Goal: Information Seeking & Learning: Learn about a topic

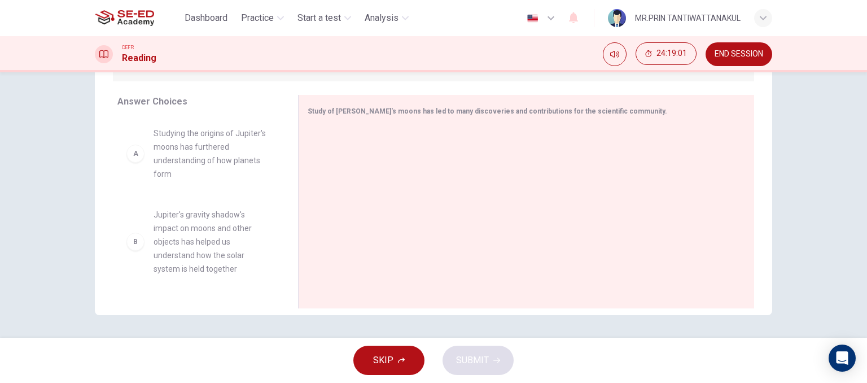
click at [206, 151] on span "Studying the origins of Jupiter's moons has furthered understanding of how plan…" at bounding box center [212, 153] width 117 height 54
click at [142, 172] on div "A Studying the origins of Jupiter's moons has furthered understanding of how pl…" at bounding box center [198, 153] width 145 height 54
click at [145, 146] on div "A Studying the origins of Jupiter's moons has furthered understanding of how pl…" at bounding box center [198, 153] width 145 height 54
drag, startPoint x: 136, startPoint y: 156, endPoint x: 167, endPoint y: 220, distance: 70.5
click at [122, 181] on div "A Studying the origins of Jupiter's moons has furthered understanding of how pl…" at bounding box center [198, 204] width 163 height 174
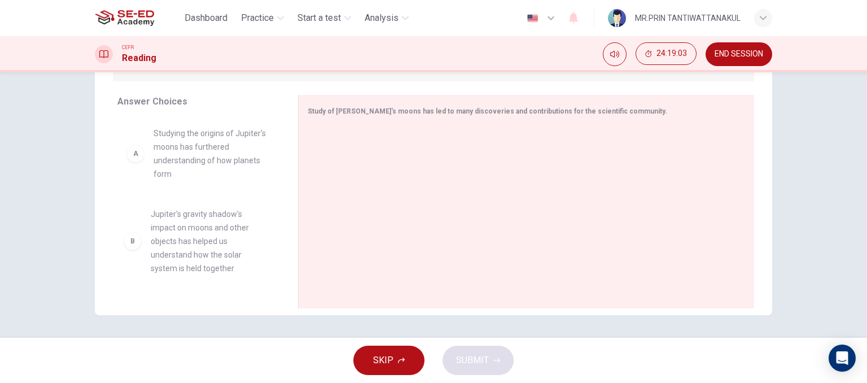
click at [126, 229] on div "A Studying the origins of Jupiter's moons has furthered understanding of how pl…" at bounding box center [198, 204] width 163 height 174
click at [141, 232] on div "B [PERSON_NAME]'s gravity shadow's impact on moons and other objects has helped…" at bounding box center [198, 242] width 145 height 68
click at [154, 230] on span "Jupiter's gravity shadow's impact on moons and other objects has helped us unde…" at bounding box center [212, 242] width 117 height 68
click at [382, 366] on span "SKIP" at bounding box center [383, 360] width 20 height 16
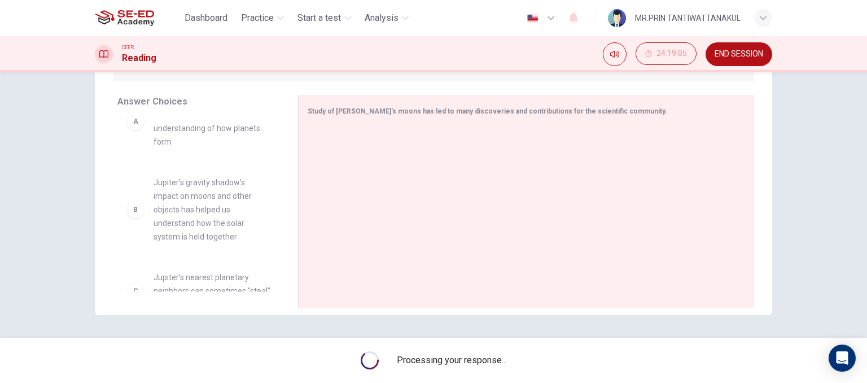
scroll to position [264, 0]
click at [158, 208] on span "Jupiter's moons have captured the imagination and eyes of scientists as early a…" at bounding box center [212, 201] width 117 height 54
click at [131, 203] on div "E" at bounding box center [135, 201] width 18 height 18
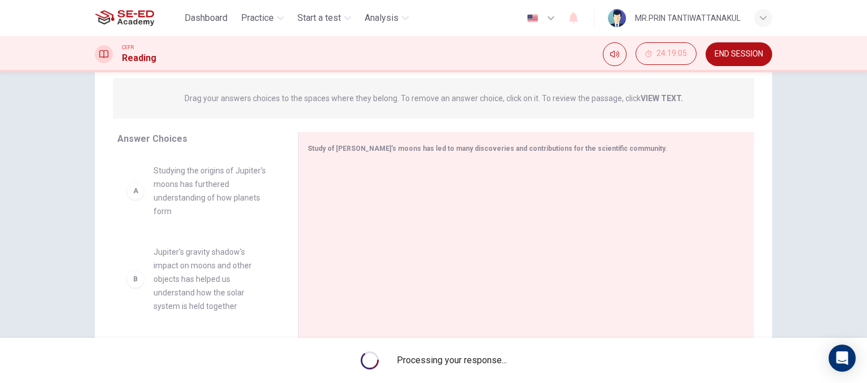
scroll to position [172, 0]
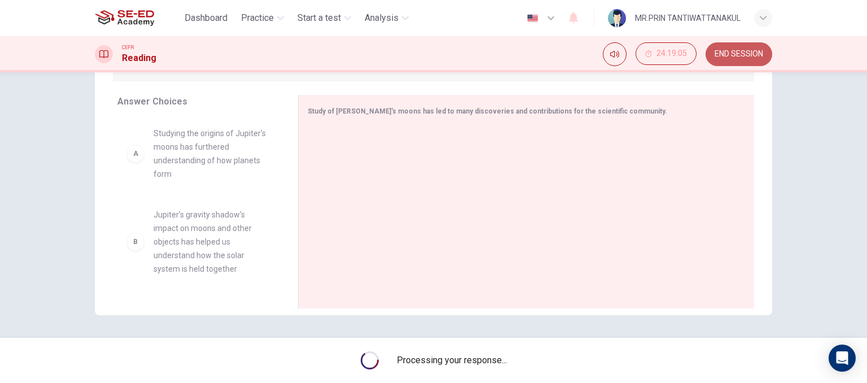
click at [739, 56] on span "END SESSION" at bounding box center [739, 54] width 49 height 9
click at [757, 57] on span "END SESSION" at bounding box center [739, 54] width 49 height 9
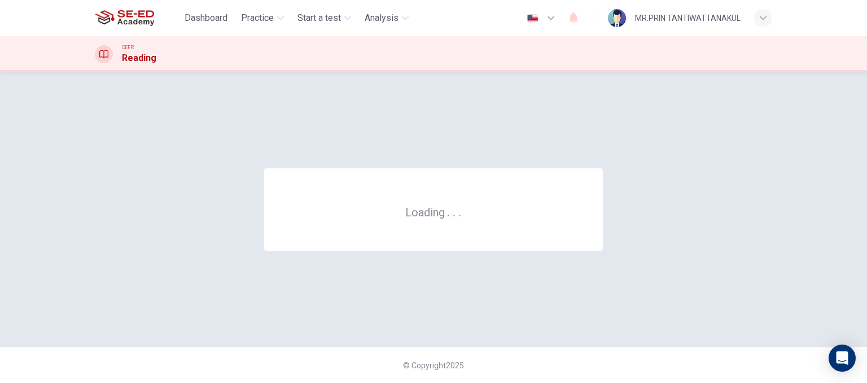
scroll to position [0, 0]
